Goal: Navigation & Orientation: Find specific page/section

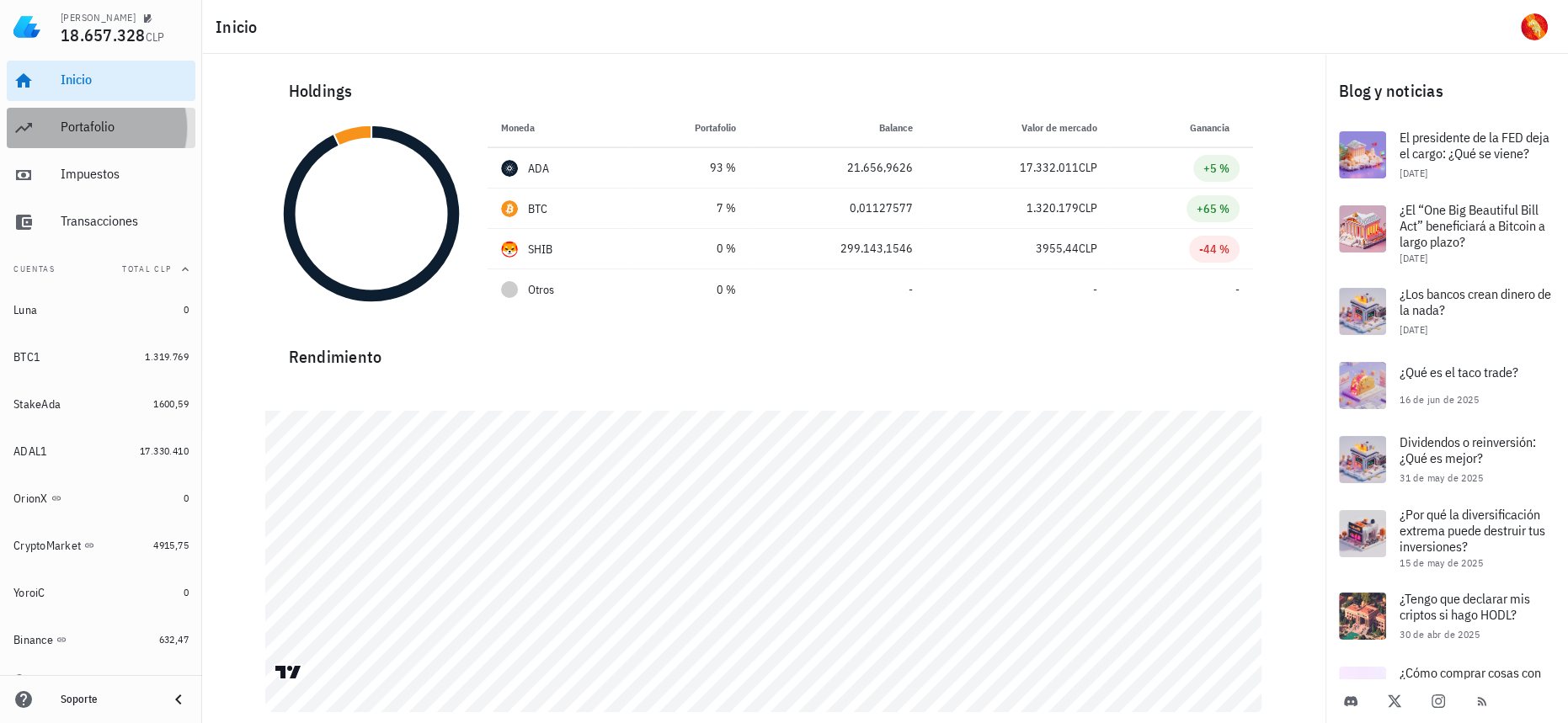
click at [117, 125] on div "Portafolio" at bounding box center [124, 126] width 128 height 16
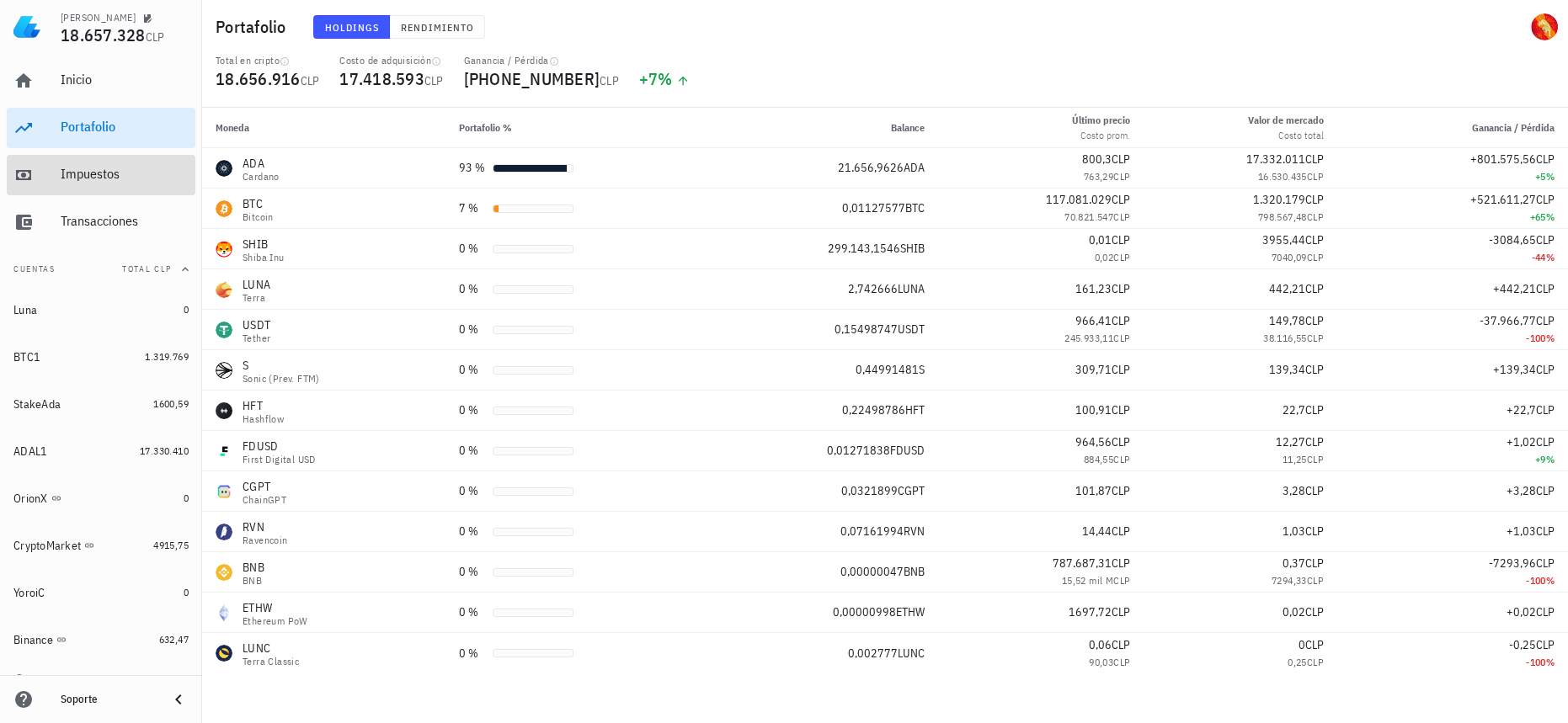
click at [114, 173] on div "Impuestos" at bounding box center [124, 174] width 128 height 16
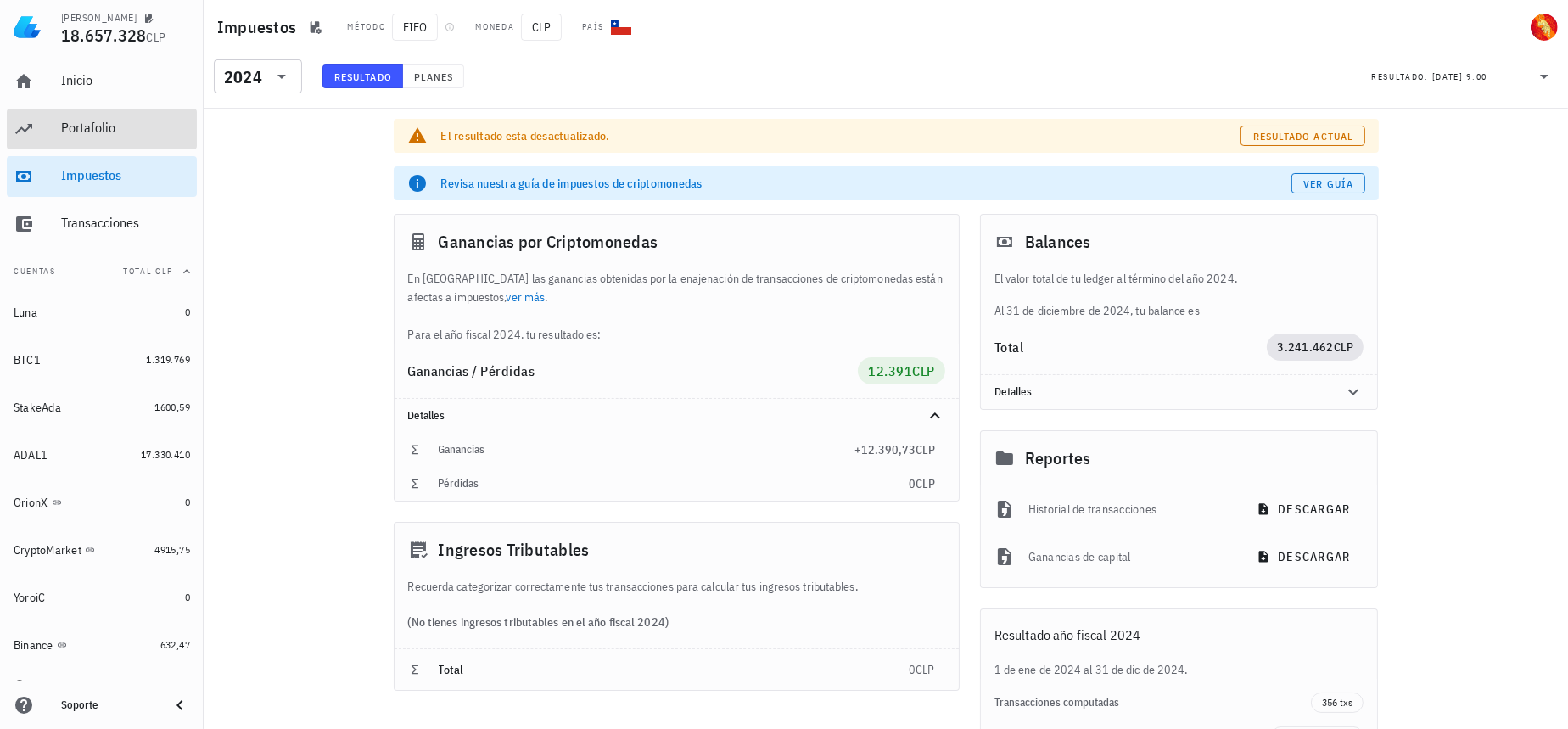
click at [123, 123] on div "Portafolio" at bounding box center [125, 127] width 129 height 16
